Goal: Go to known website: Access a specific website the user already knows

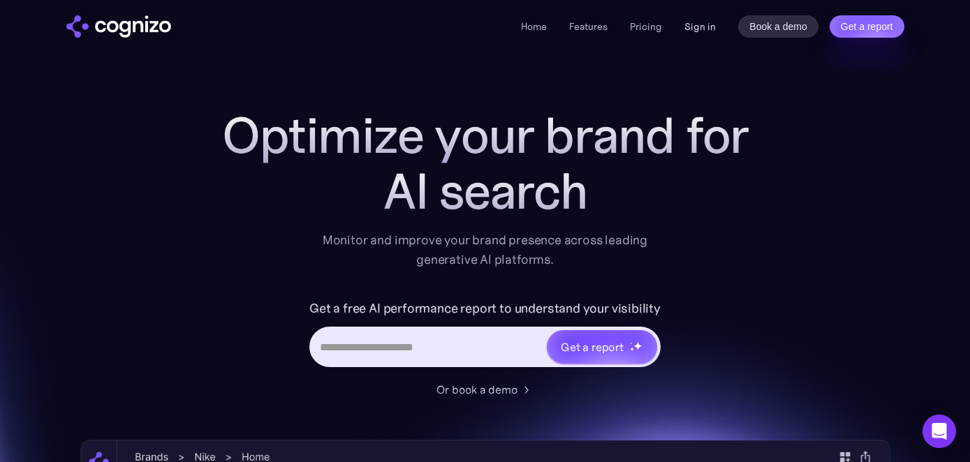
click at [713, 27] on link "Sign in" at bounding box center [699, 26] width 31 height 17
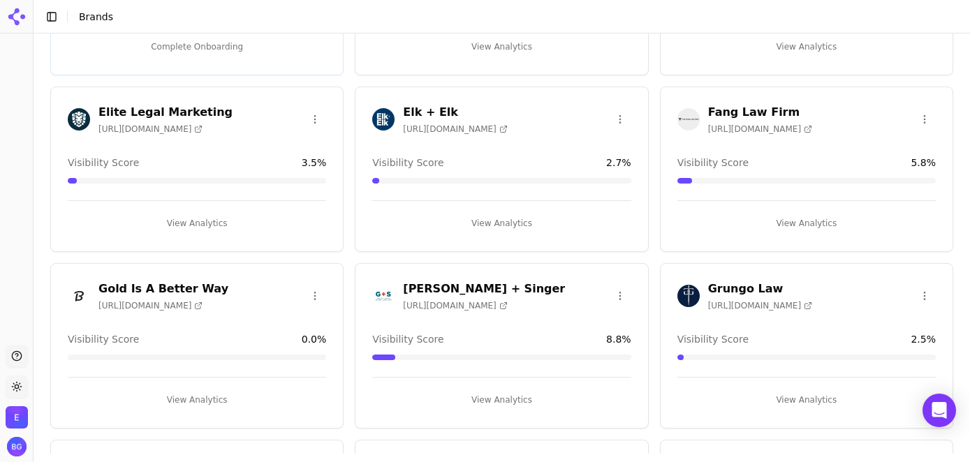
scroll to position [554, 0]
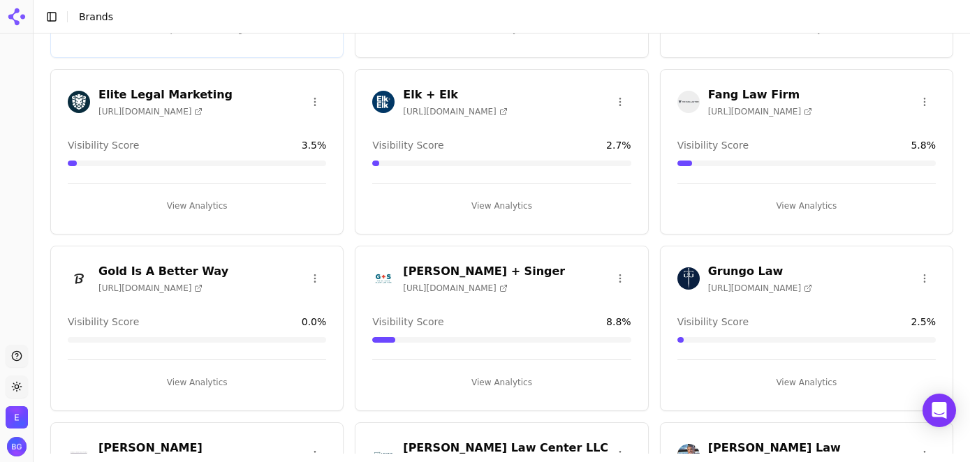
click at [472, 263] on h3 "[PERSON_NAME] + Singer" at bounding box center [484, 271] width 162 height 17
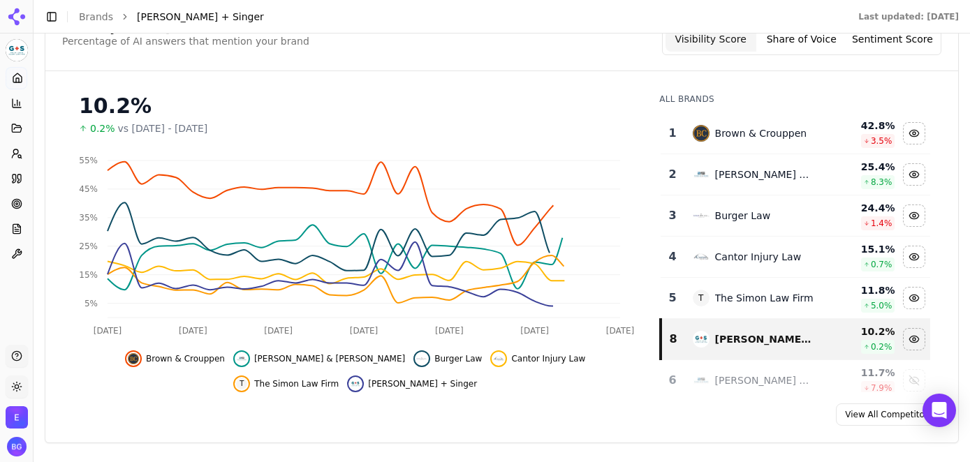
scroll to position [172, 0]
